Goal: Information Seeking & Learning: Learn about a topic

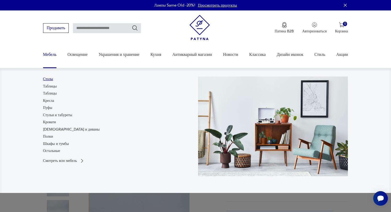
click at [48, 80] on font "Столы" at bounding box center [48, 79] width 10 height 5
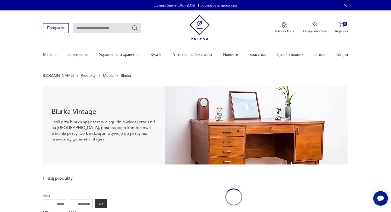
scroll to position [8, 0]
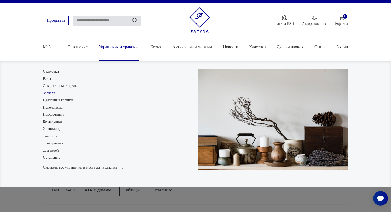
click at [53, 93] on font "Зеркала" at bounding box center [49, 93] width 12 height 5
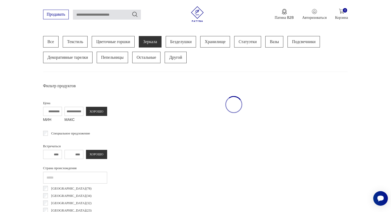
scroll to position [139, 0]
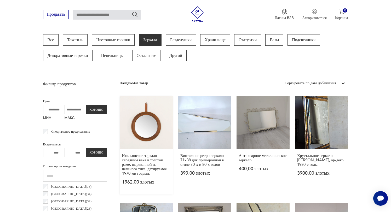
click at [150, 129] on link "Итальянское зеркало середины века в толстой раме, вырезанной из цельного тика, …" at bounding box center [146, 145] width 53 height 98
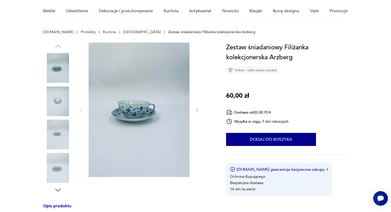
scroll to position [45, 0]
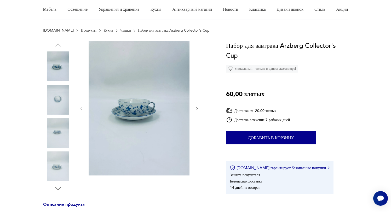
click at [325, 46] on font "Набор для завтрака Arzberg Collector's Cup" at bounding box center [281, 51] width 110 height 19
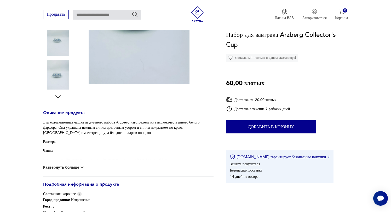
scroll to position [138, 0]
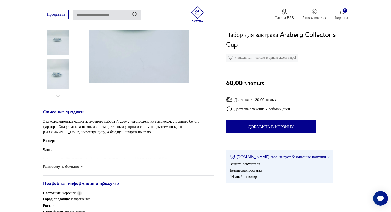
click at [75, 165] on font "Развернуть больше" at bounding box center [61, 167] width 36 height 4
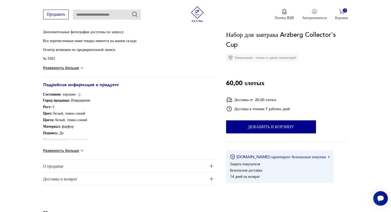
scroll to position [302, 0]
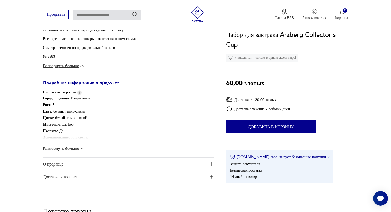
click at [114, 83] on font "Подробная информация о продукте" at bounding box center [81, 83] width 76 height 6
click at [65, 149] on font "Развернуть больше" at bounding box center [61, 149] width 36 height 4
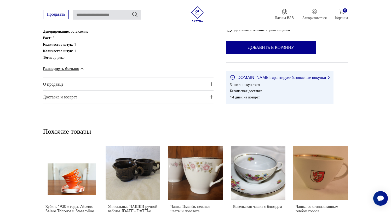
scroll to position [409, 0]
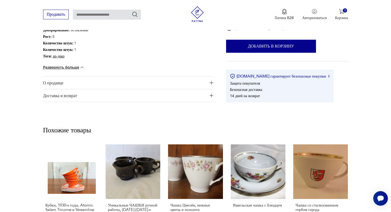
click at [124, 84] on span "О продавце" at bounding box center [124, 83] width 163 height 13
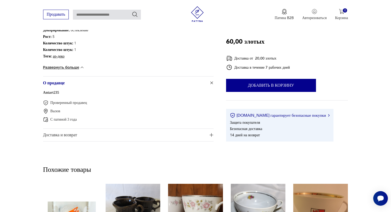
click at [52, 92] on font "Antart235" at bounding box center [51, 93] width 16 height 4
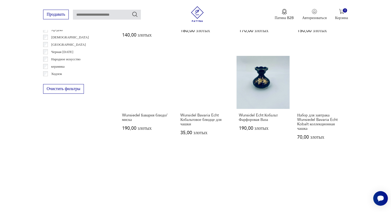
scroll to position [370, 0]
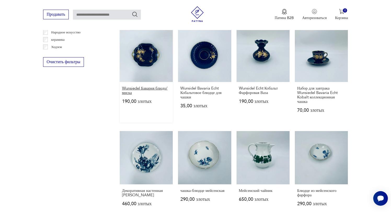
click at [134, 93] on font "Wunsiedel Бавария блюдо/миска" at bounding box center [145, 91] width 46 height 10
